Goal: Transaction & Acquisition: Purchase product/service

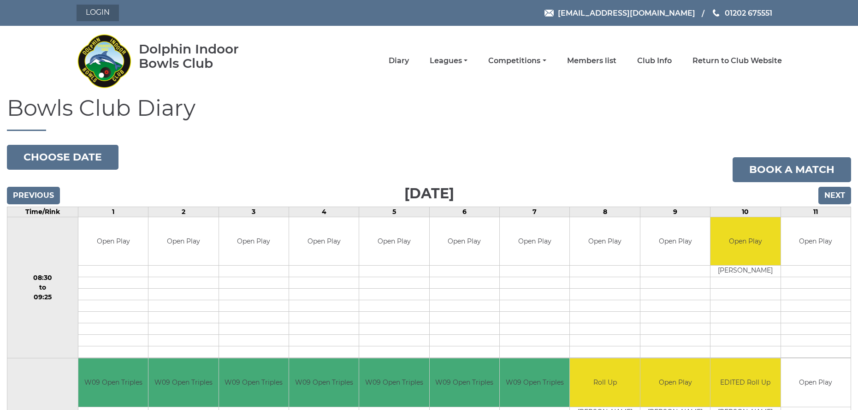
click at [102, 8] on link "Login" at bounding box center [98, 13] width 42 height 17
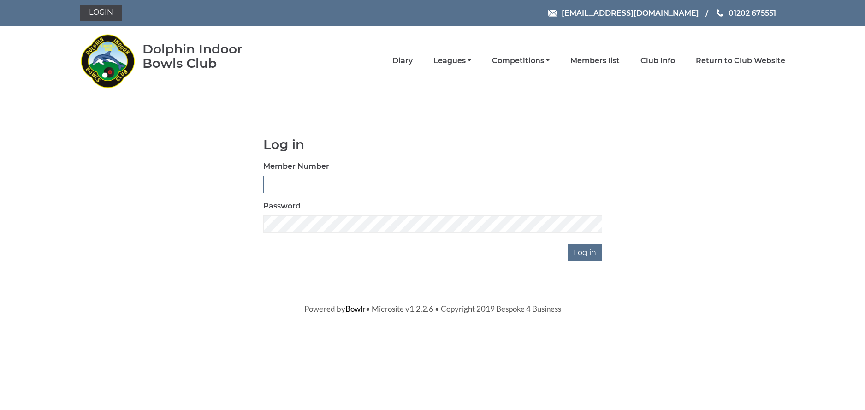
click at [378, 186] on input "Member Number" at bounding box center [432, 185] width 339 height 18
type input "3507"
click at [577, 251] on input "Log in" at bounding box center [584, 253] width 35 height 18
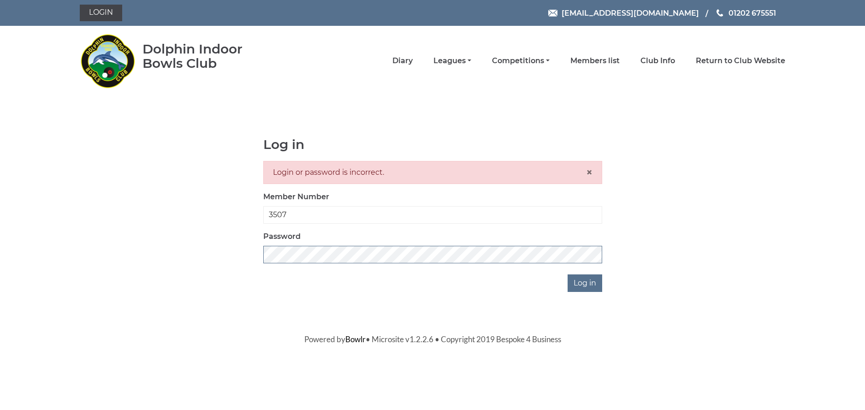
click at [246, 258] on div "Log in Login or password is incorrect. × Member Number 3507 Password Log in" at bounding box center [432, 214] width 705 height 154
click at [590, 281] on input "Log in" at bounding box center [584, 283] width 35 height 18
click at [587, 172] on span "×" at bounding box center [589, 171] width 6 height 13
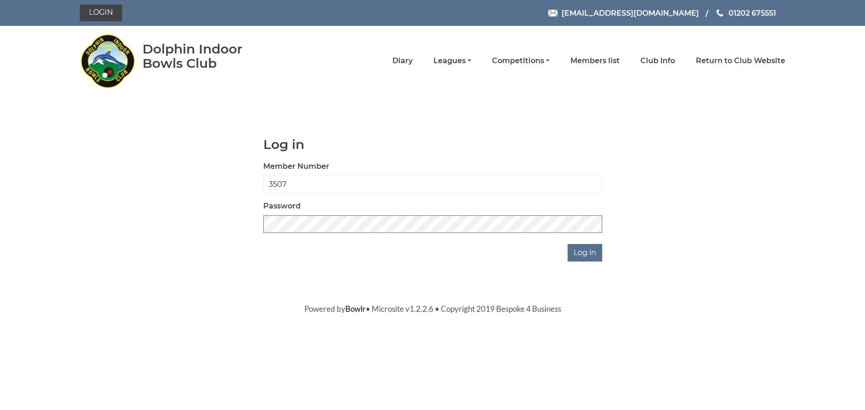
click at [249, 224] on div "Log in Member Number 3507 Password Log in" at bounding box center [432, 199] width 705 height 124
click at [590, 252] on input "Log in" at bounding box center [584, 253] width 35 height 18
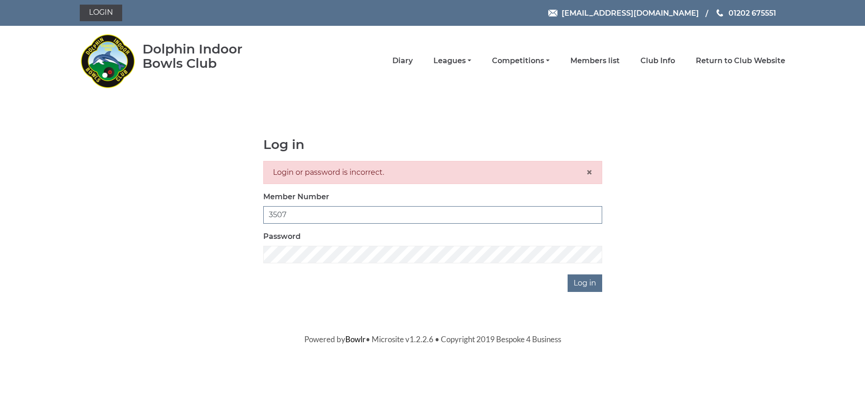
click at [274, 216] on input "3507" at bounding box center [432, 215] width 339 height 18
type input "3507"
click at [590, 285] on input "Log in" at bounding box center [584, 283] width 35 height 18
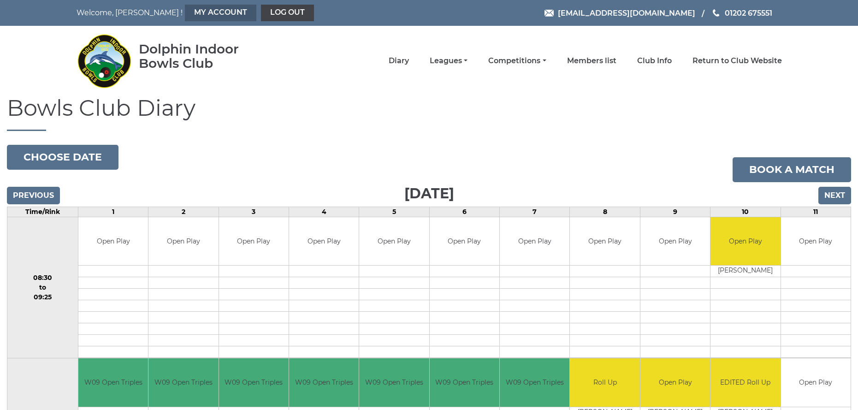
click at [185, 13] on link "My Account" at bounding box center [220, 13] width 71 height 17
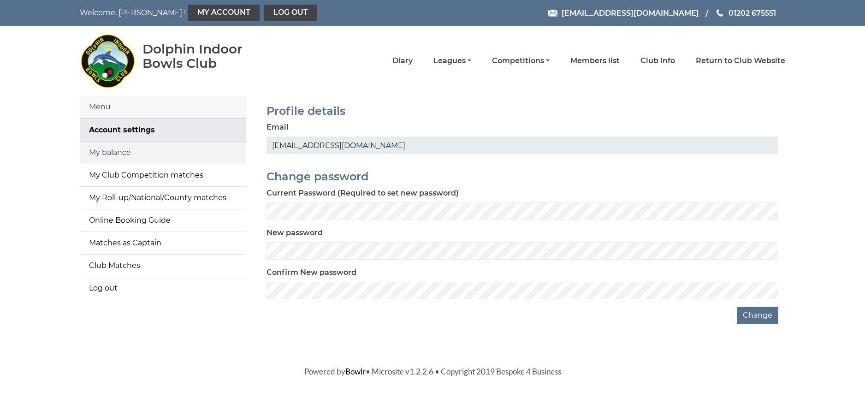
click at [122, 153] on link "My balance" at bounding box center [163, 153] width 166 height 22
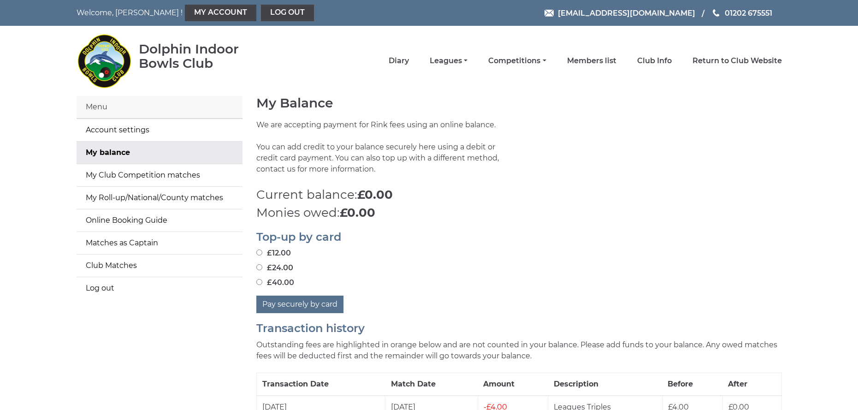
click at [269, 253] on label "£12.00" at bounding box center [273, 253] width 35 height 11
click at [262, 253] on input "£12.00" at bounding box center [259, 252] width 6 height 6
radio input "true"
click at [301, 305] on button "Pay securely by card" at bounding box center [299, 304] width 87 height 18
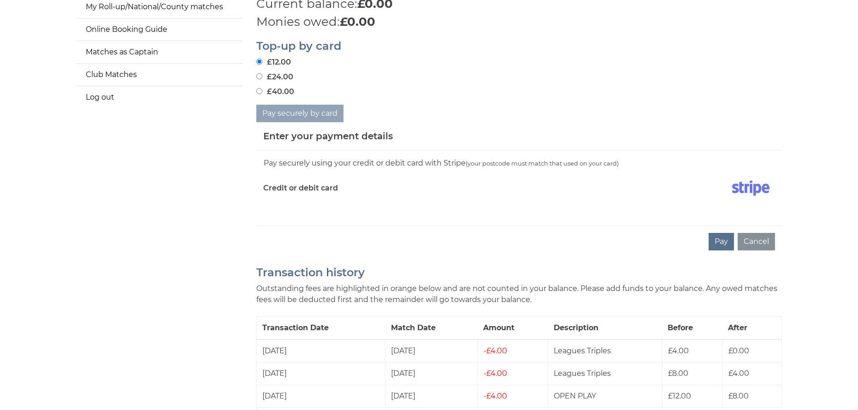
scroll to position [230, 0]
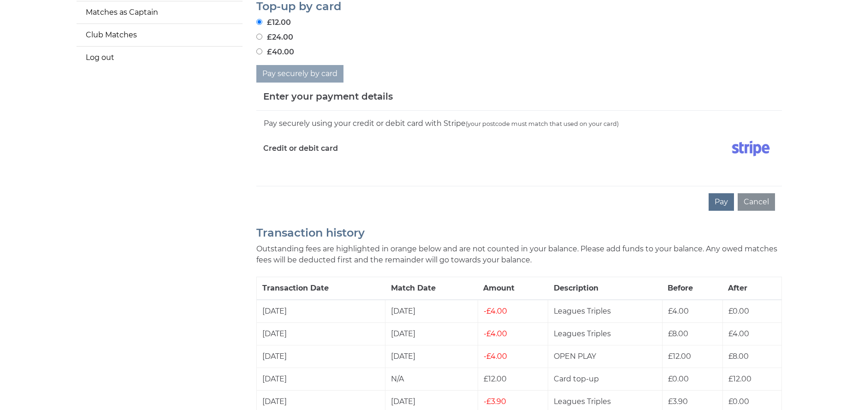
click at [327, 123] on div "Pay securely using your credit or debit card with Stripe (your postcode must ma…" at bounding box center [519, 124] width 512 height 12
click at [302, 171] on div "Pay securely using your credit or debit card with Stripe (your postcode must ma…" at bounding box center [518, 148] width 525 height 75
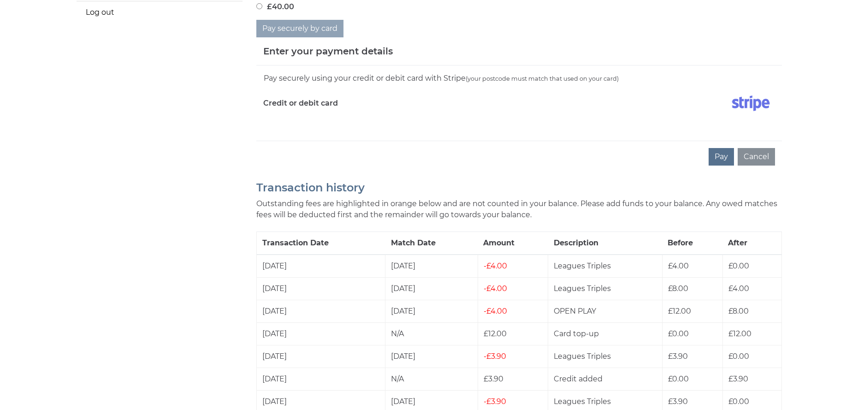
scroll to position [277, 0]
click at [728, 155] on button "Pay" at bounding box center [720, 156] width 25 height 18
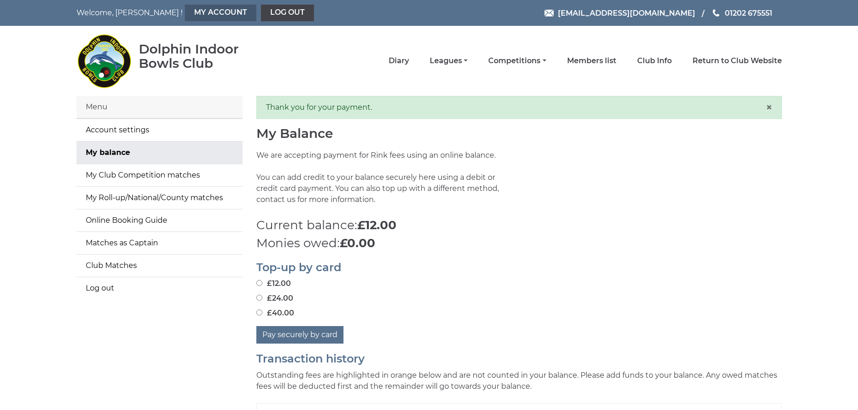
click at [185, 8] on link "My Account" at bounding box center [220, 13] width 71 height 17
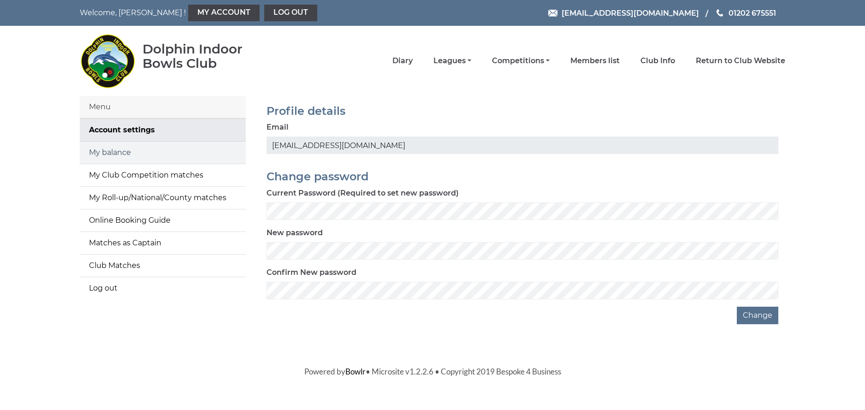
click at [112, 153] on link "My balance" at bounding box center [163, 153] width 166 height 22
